Goal: Task Accomplishment & Management: Manage account settings

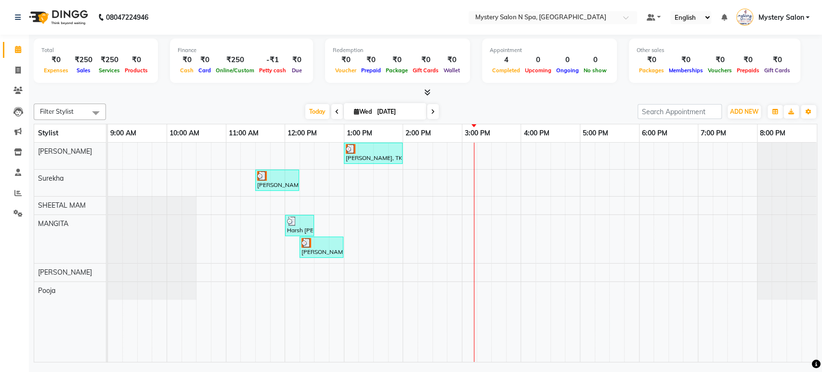
click at [382, 108] on input "[DATE]" at bounding box center [398, 111] width 48 height 14
select select "9"
select select "2025"
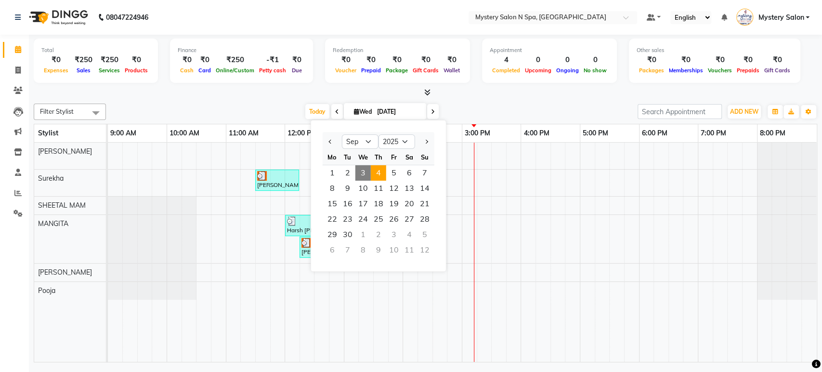
click at [381, 171] on span "4" at bounding box center [378, 172] width 15 height 15
type input "[DATE]"
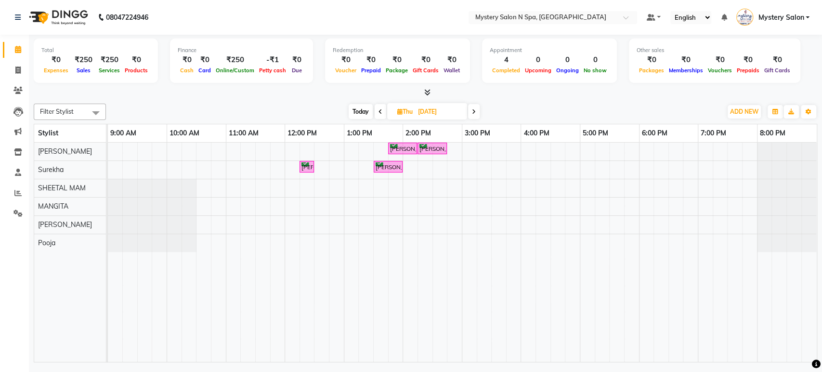
click at [498, 167] on div "[PERSON_NAME], 01:45 PM-02:15 PM, Relaxing - Coconut Oil Head Massage [PERSON_N…" at bounding box center [462, 251] width 708 height 219
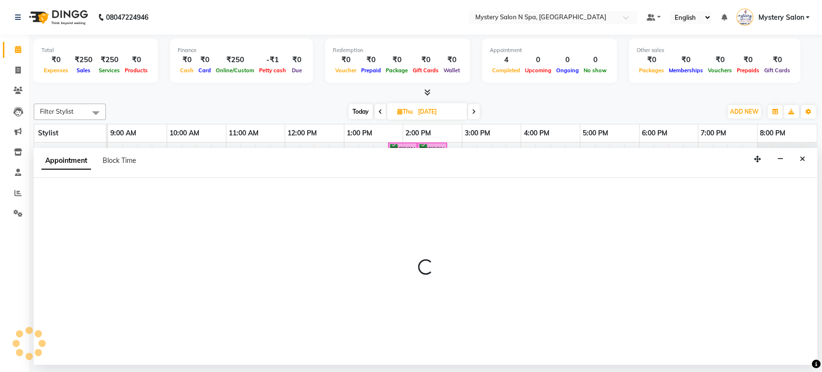
select select "4169"
select select "930"
select select "tentative"
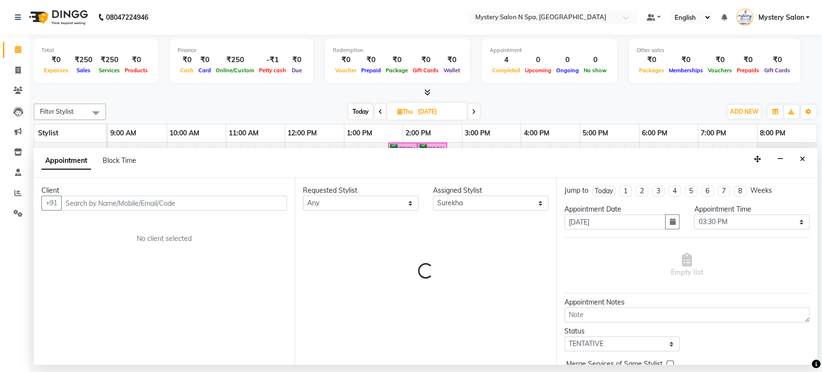
click at [277, 200] on input "text" at bounding box center [174, 202] width 226 height 15
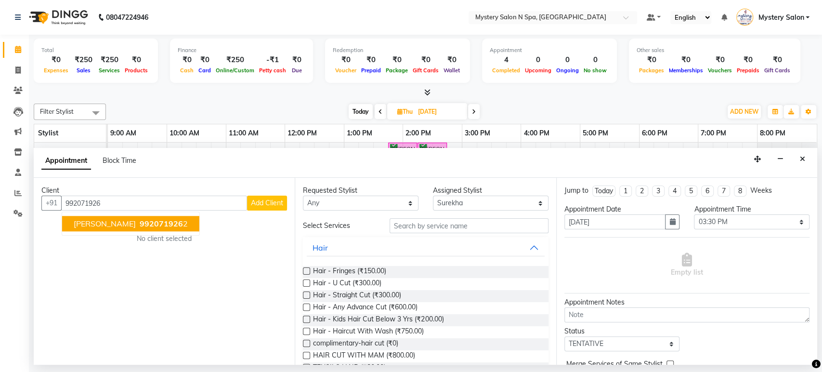
click at [158, 220] on span "992071926" at bounding box center [161, 224] width 43 height 10
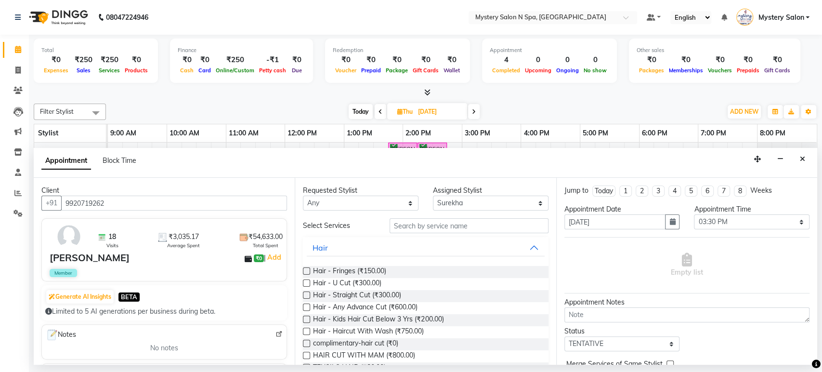
type input "9920719262"
click at [424, 228] on input "text" at bounding box center [468, 225] width 159 height 15
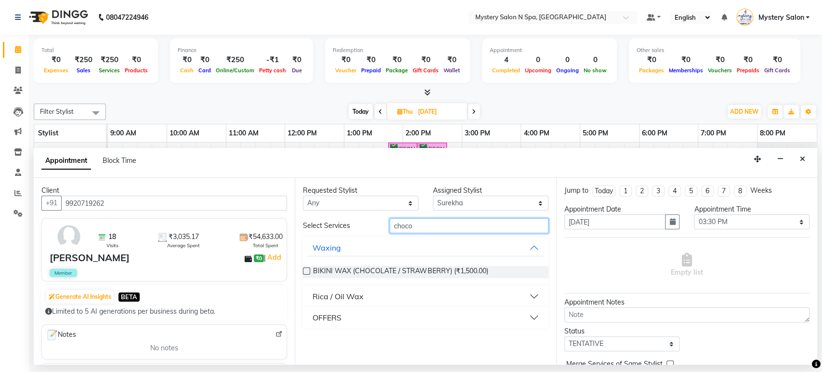
type input "choco"
click at [394, 290] on button "Rica / Oil Wax" at bounding box center [425, 295] width 237 height 17
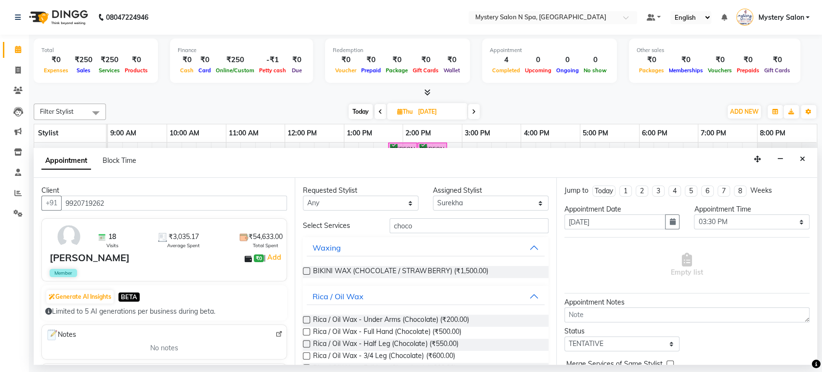
click at [306, 317] on label at bounding box center [306, 319] width 7 height 7
click at [306, 317] on input "checkbox" at bounding box center [306, 320] width 6 height 6
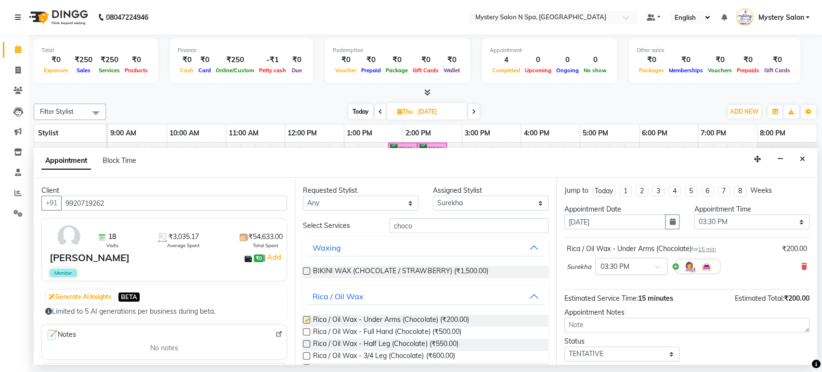
checkbox input "false"
click at [308, 332] on label at bounding box center [306, 331] width 7 height 7
click at [308, 332] on input "checkbox" at bounding box center [306, 332] width 6 height 6
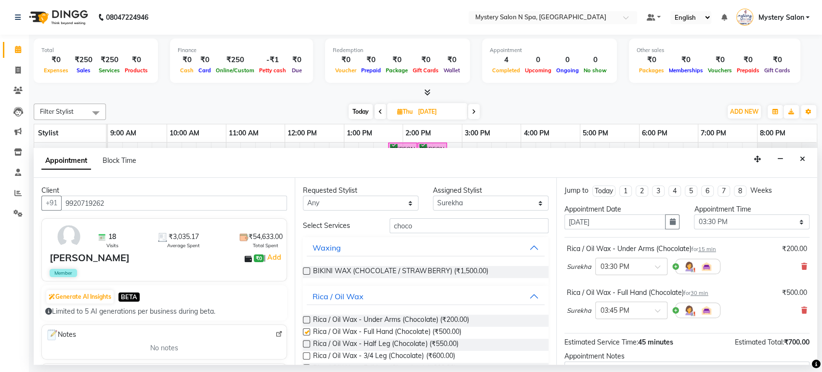
checkbox input "false"
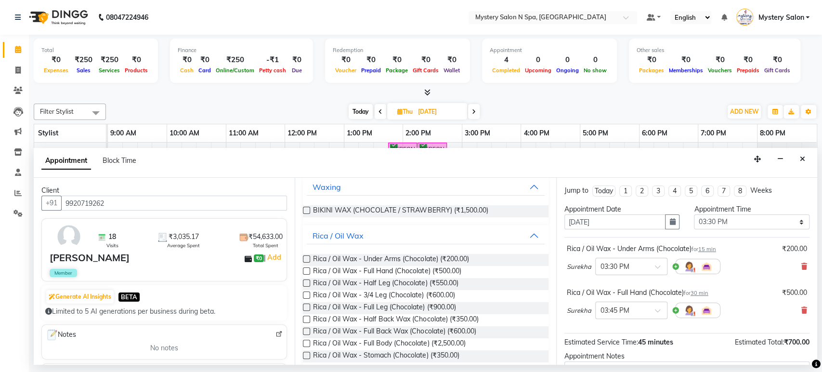
scroll to position [62, 0]
click at [307, 307] on label at bounding box center [306, 305] width 7 height 7
click at [307, 307] on input "checkbox" at bounding box center [306, 307] width 6 height 6
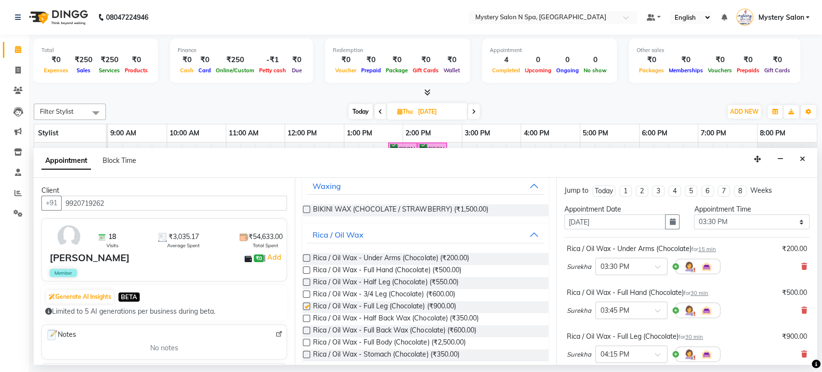
checkbox input "false"
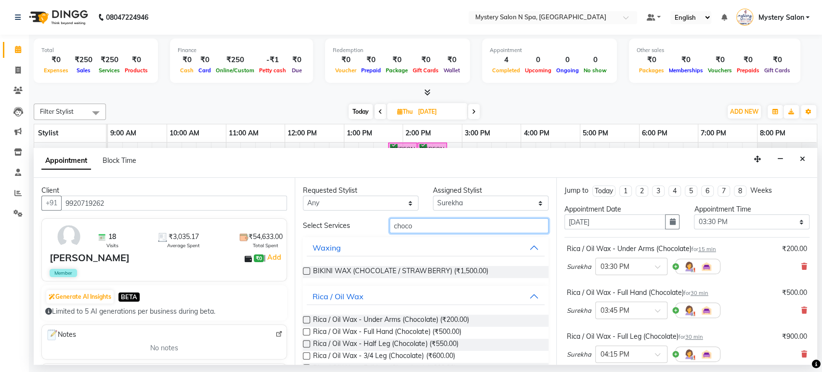
click at [443, 222] on input "choco" at bounding box center [468, 225] width 159 height 15
type input "c"
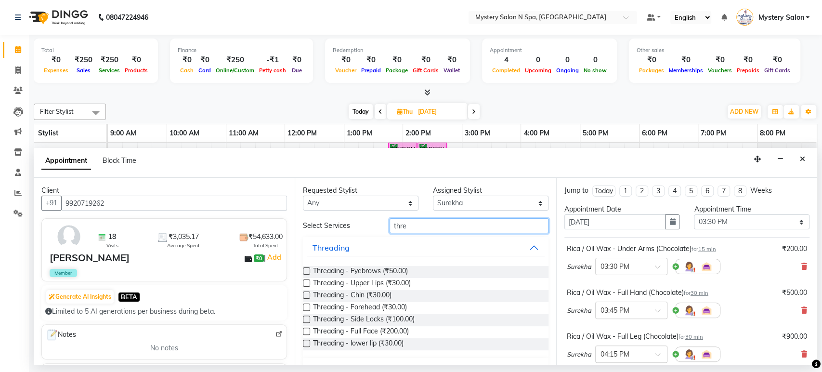
type input "thre"
click at [303, 269] on label at bounding box center [306, 270] width 7 height 7
click at [303, 269] on input "checkbox" at bounding box center [306, 272] width 6 height 6
checkbox input "false"
click at [307, 283] on label at bounding box center [306, 282] width 7 height 7
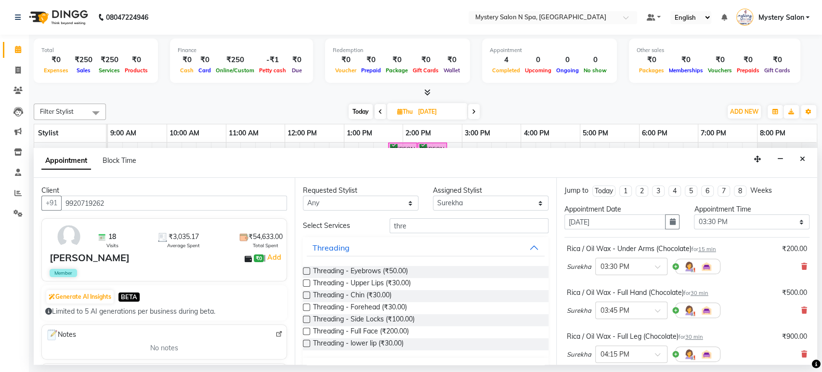
click at [307, 283] on input "checkbox" at bounding box center [306, 284] width 6 height 6
checkbox input "false"
click at [432, 225] on input "thre" at bounding box center [468, 225] width 159 height 15
type input "t"
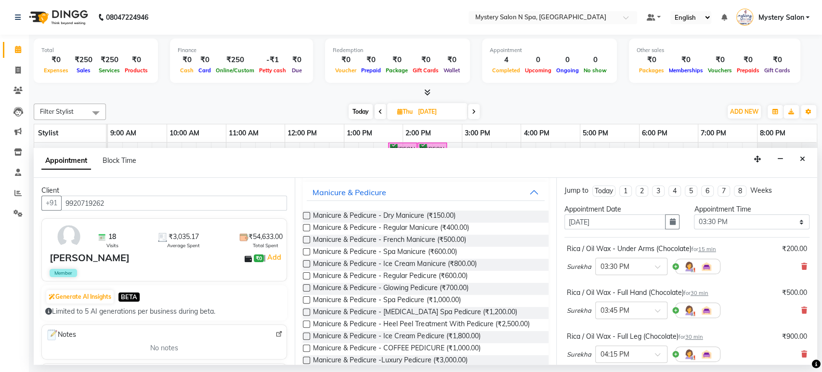
scroll to position [107, 0]
type input "pedi"
click at [306, 273] on label at bounding box center [306, 272] width 7 height 7
click at [306, 273] on input "checkbox" at bounding box center [306, 273] width 6 height 6
checkbox input "false"
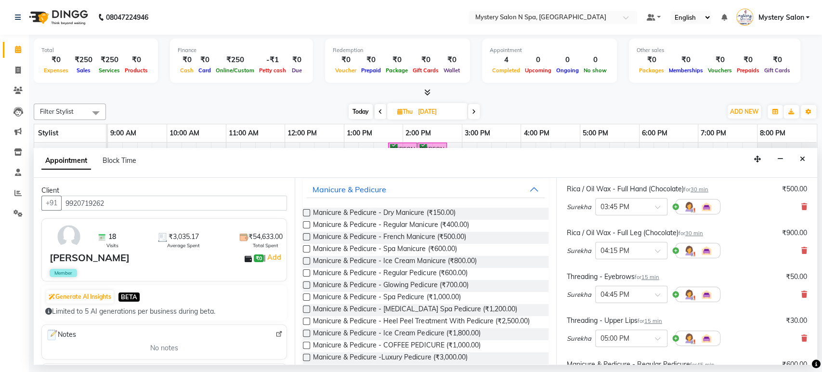
scroll to position [276, 0]
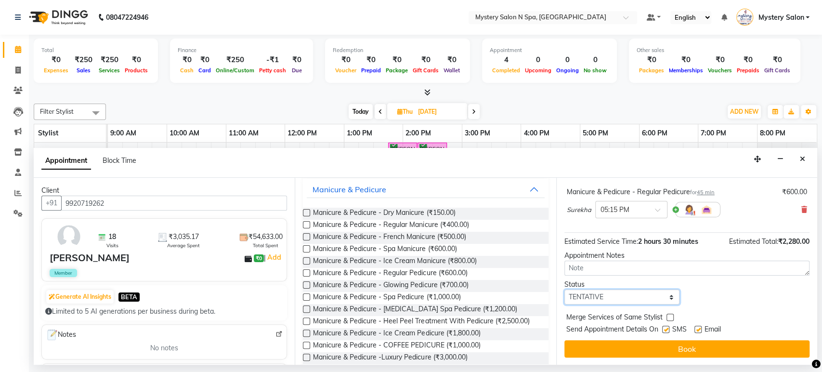
click at [585, 297] on select "Select TENTATIVE CONFIRM UPCOMING" at bounding box center [622, 296] width 116 height 15
select select "confirm booking"
click at [564, 289] on select "Select TENTATIVE CONFIRM UPCOMING" at bounding box center [622, 296] width 116 height 15
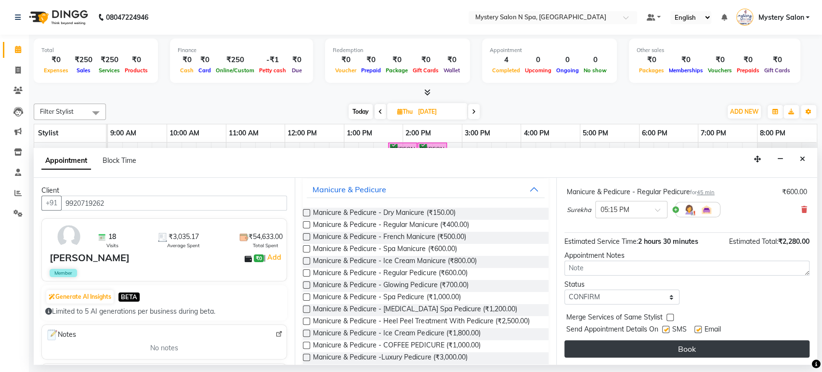
click at [611, 348] on button "Book" at bounding box center [686, 348] width 245 height 17
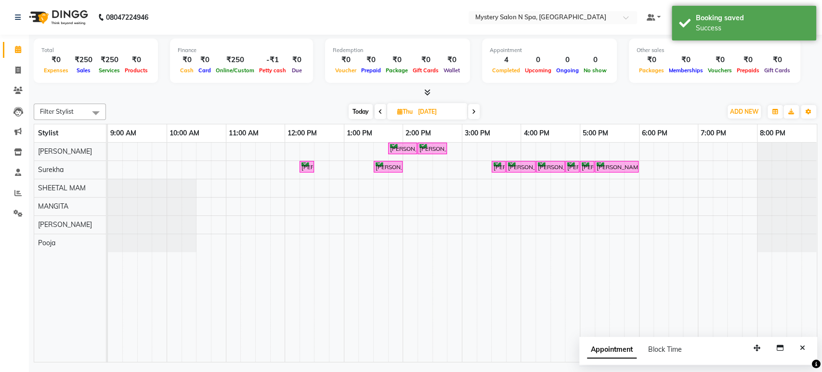
click at [359, 110] on span "Today" at bounding box center [360, 111] width 24 height 15
type input "[DATE]"
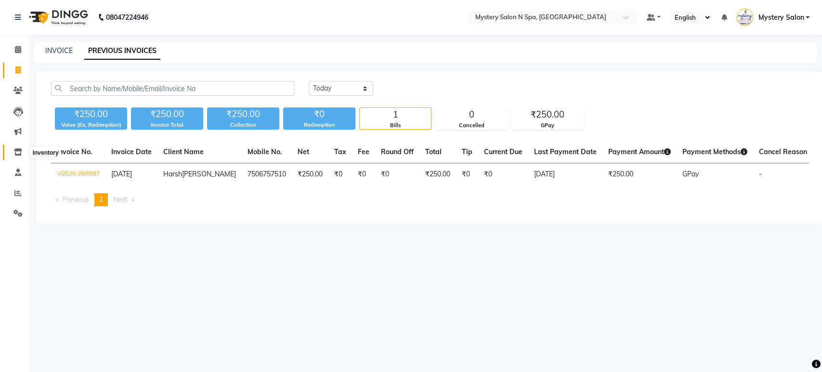
click at [12, 154] on span at bounding box center [18, 152] width 17 height 11
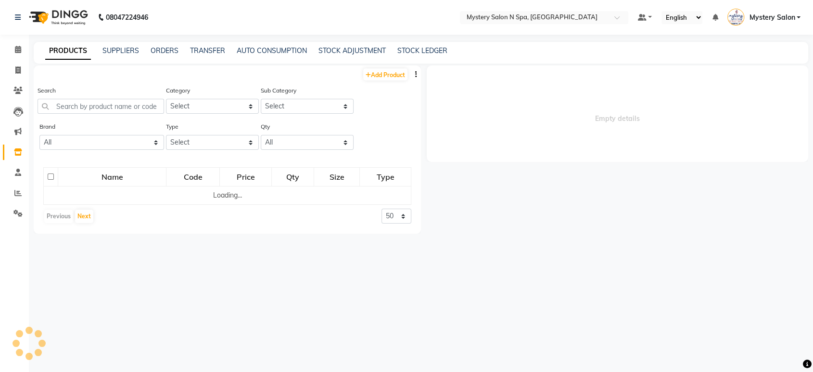
select select
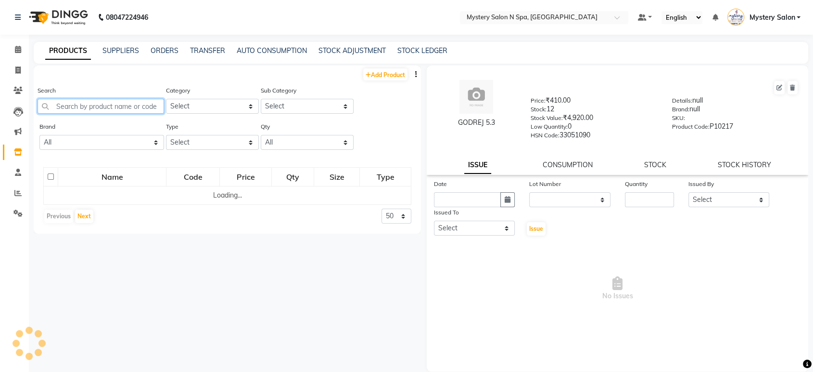
click at [73, 103] on input "text" at bounding box center [101, 106] width 127 height 15
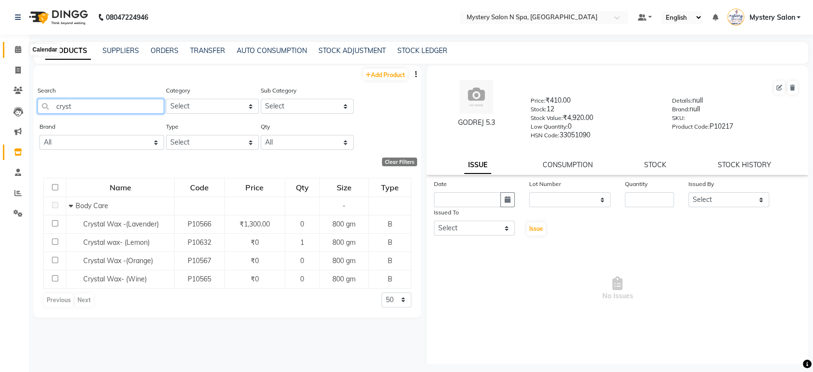
type input "cryst"
click at [17, 52] on icon at bounding box center [18, 49] width 6 height 7
